Goal: Check status

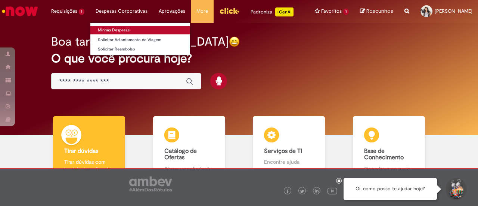
click at [122, 28] on link "Minhas Despesas" at bounding box center [140, 30] width 100 height 8
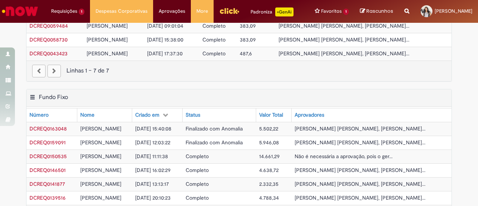
scroll to position [112, 0]
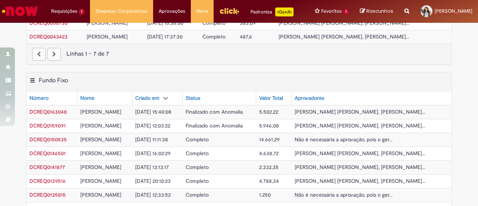
click at [232, 115] on span "Finalizado com Anomalia" at bounding box center [214, 111] width 57 height 7
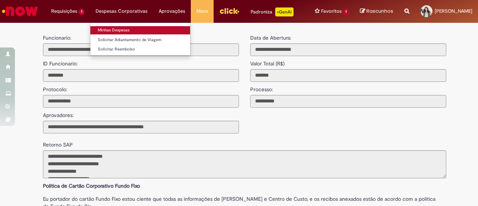
click at [120, 28] on link "Minhas Despesas" at bounding box center [140, 30] width 100 height 8
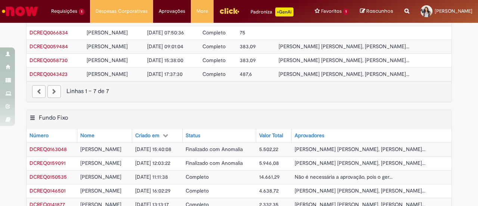
scroll to position [149, 0]
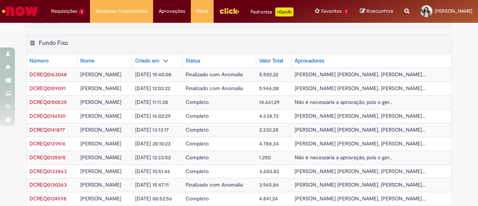
click at [243, 91] on span "Finalizado com Anomalia" at bounding box center [214, 88] width 57 height 7
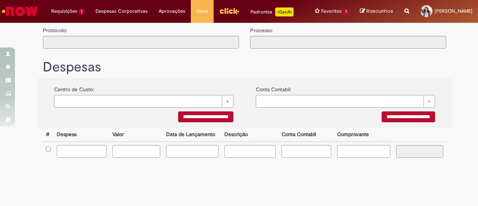
type input "**********"
